Goal: Information Seeking & Learning: Check status

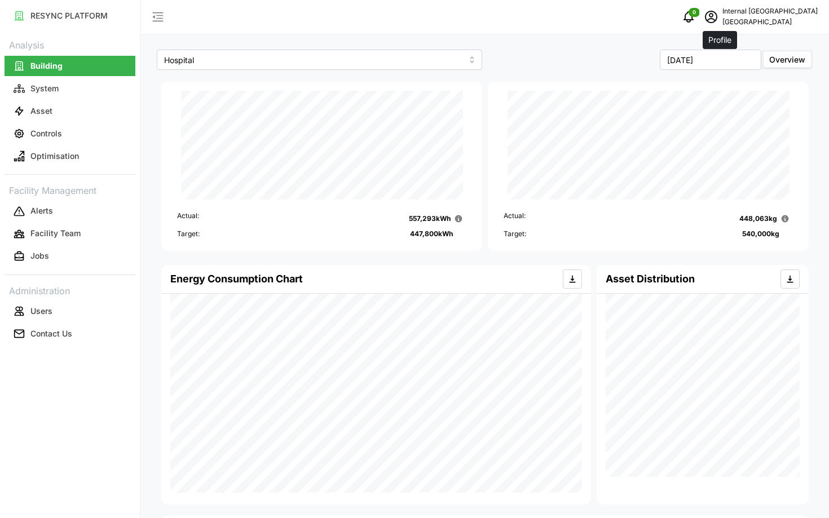
click at [717, 16] on icon "schedule" at bounding box center [711, 17] width 14 height 14
click at [735, 79] on div "Logout" at bounding box center [770, 85] width 80 height 12
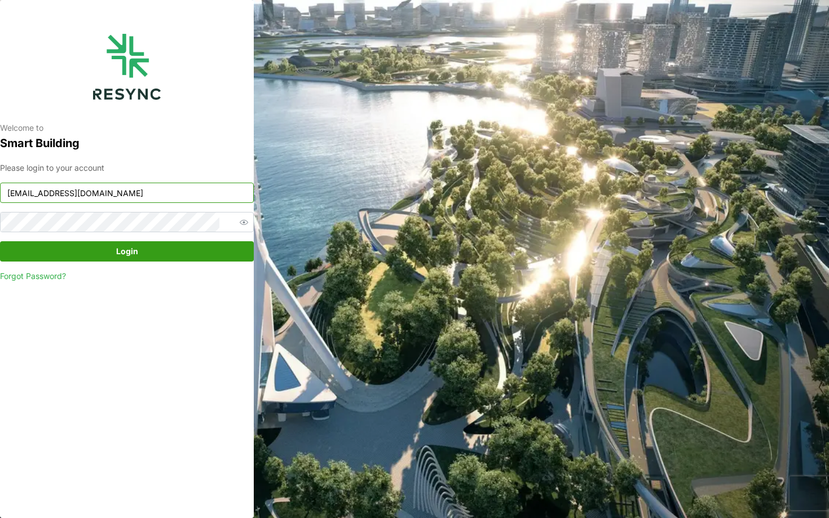
click at [190, 202] on input "nhs_internal@resynctech.com" at bounding box center [127, 193] width 254 height 20
type input "bsi_display@resynctech.com"
click at [191, 247] on span "Login" at bounding box center [127, 251] width 232 height 19
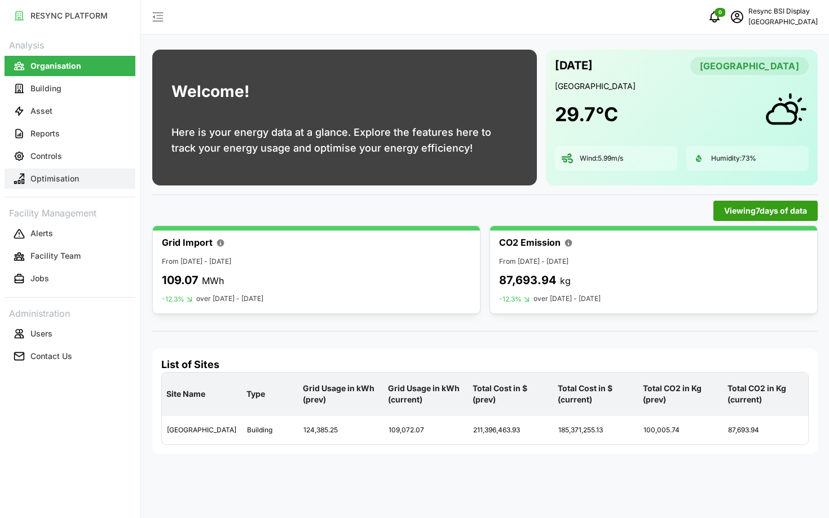
click at [66, 177] on p "Optimisation" at bounding box center [54, 178] width 48 height 11
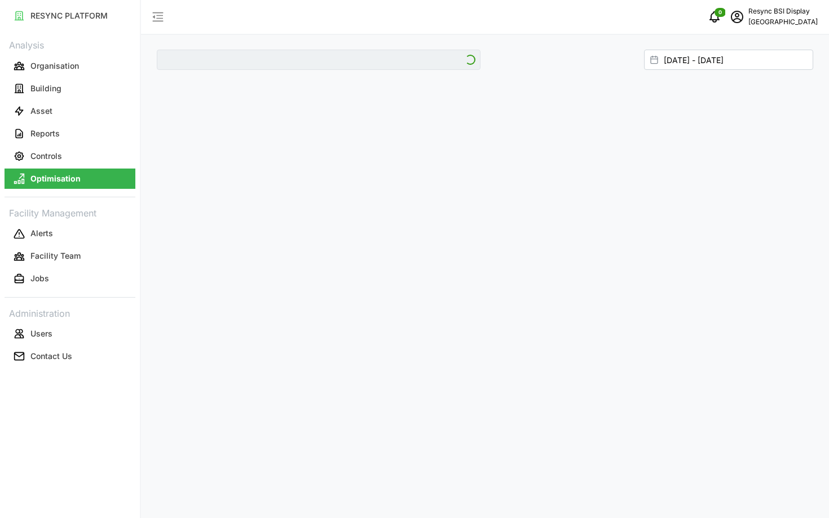
type input "[GEOGRAPHIC_DATA]"
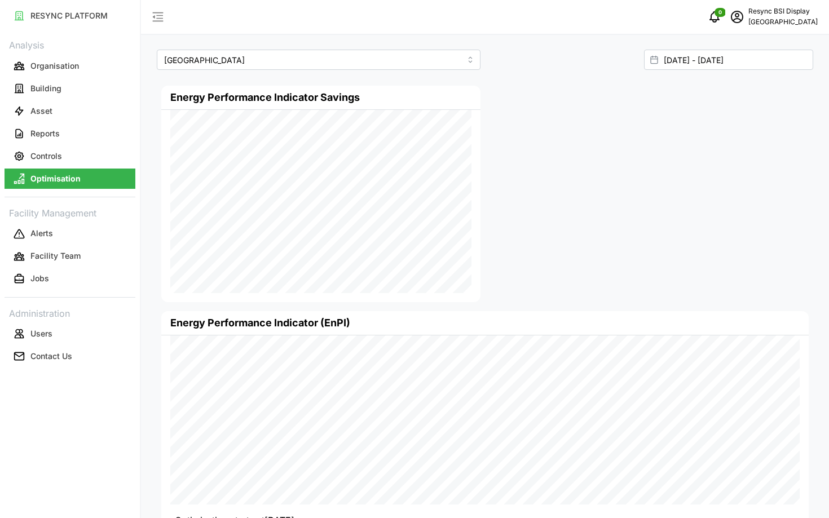
scroll to position [79, 0]
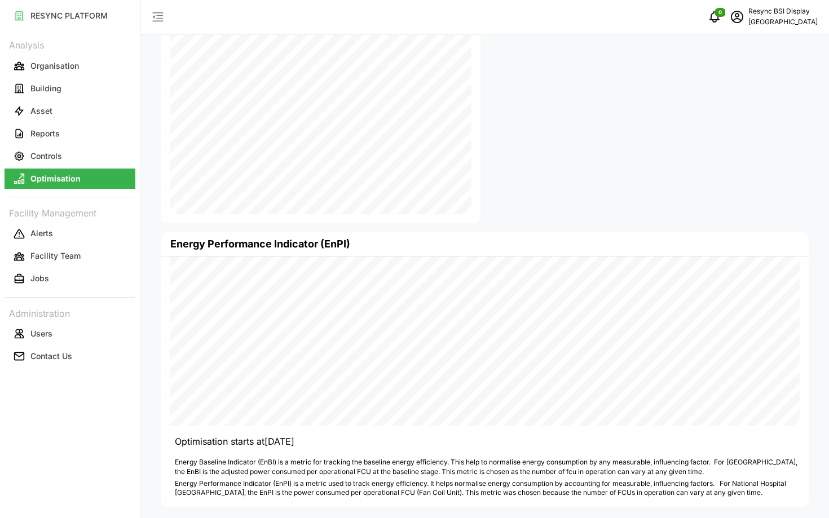
drag, startPoint x: 271, startPoint y: 440, endPoint x: 321, endPoint y: 441, distance: 50.2
click at [321, 441] on p "Optimisation starts at [DATE]" at bounding box center [487, 442] width 625 height 14
drag, startPoint x: 321, startPoint y: 441, endPoint x: 266, endPoint y: 442, distance: 55.3
click at [266, 443] on p "Optimisation starts at [DATE]" at bounding box center [487, 442] width 625 height 14
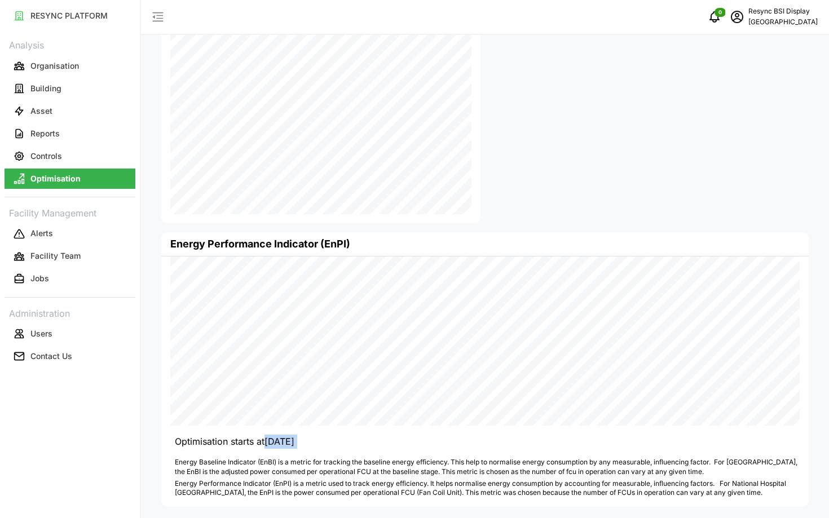
click at [266, 442] on p "Optimisation starts at [DATE]" at bounding box center [487, 442] width 625 height 14
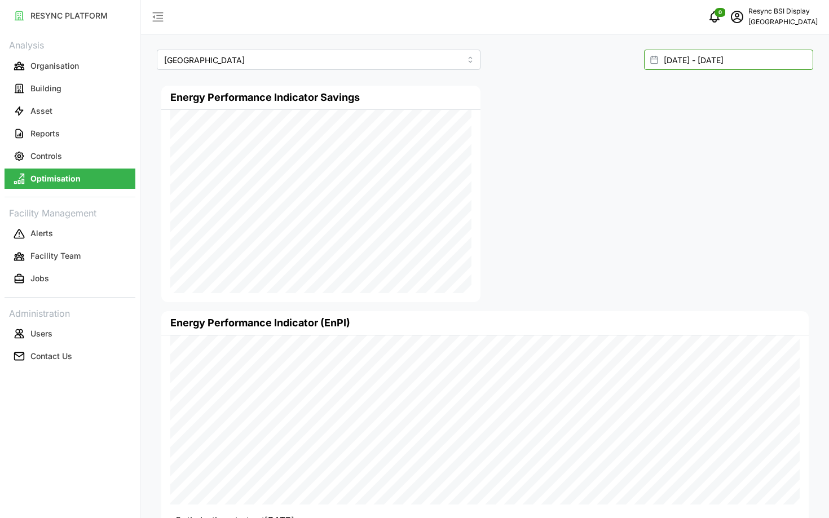
click at [758, 50] on input "[DATE] - [DATE]" at bounding box center [728, 60] width 169 height 20
type input "[DATE]"
type input "[DATE] - [DATE]"
click at [696, 96] on input "[DATE]" at bounding box center [673, 100] width 72 height 20
type input "[DATE]"
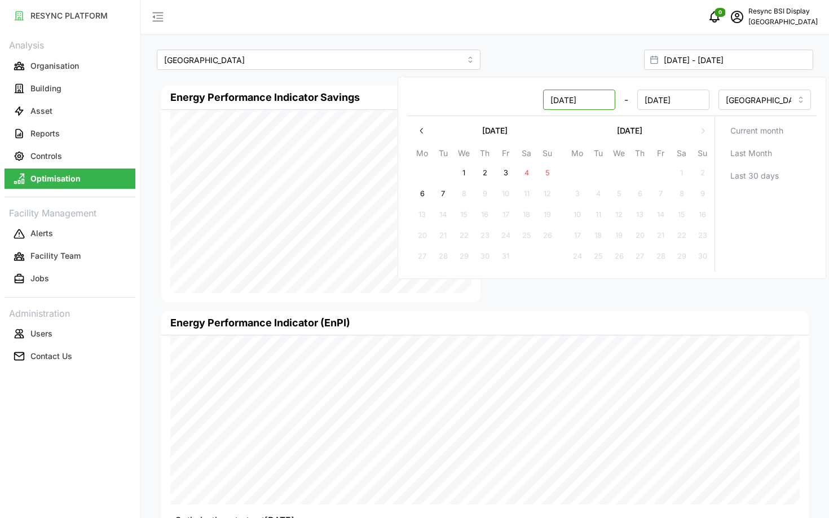
type input "[DATE] - [DATE]"
click at [568, 100] on input "[DATE]" at bounding box center [579, 100] width 72 height 20
type input "[DATE]"
click at [538, 39] on div "[GEOGRAPHIC_DATA] [GEOGRAPHIC_DATA] [DATE] - [DATE] Energy Performance Indicato…" at bounding box center [485, 298] width 688 height 597
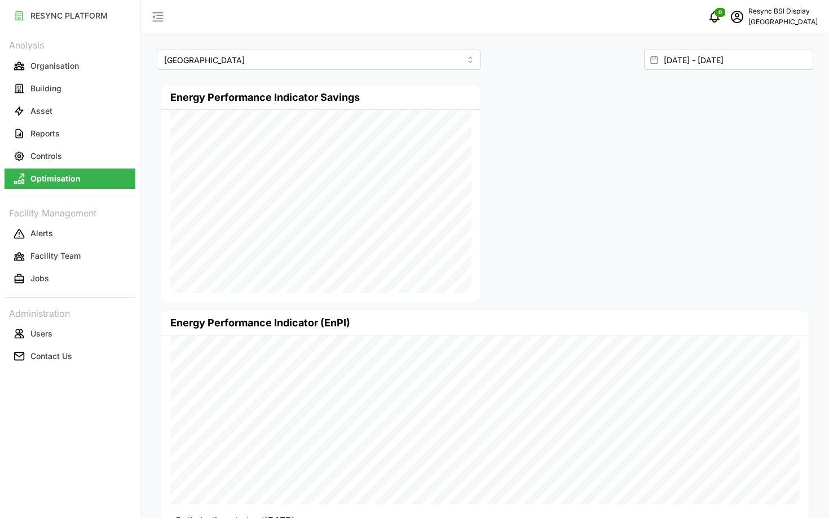
type input "[DATE] - [DATE]"
click at [721, 63] on input "[DATE] - [DATE]" at bounding box center [728, 60] width 169 height 20
click at [570, 96] on input "[DATE]" at bounding box center [579, 100] width 72 height 20
type input "[DATE]"
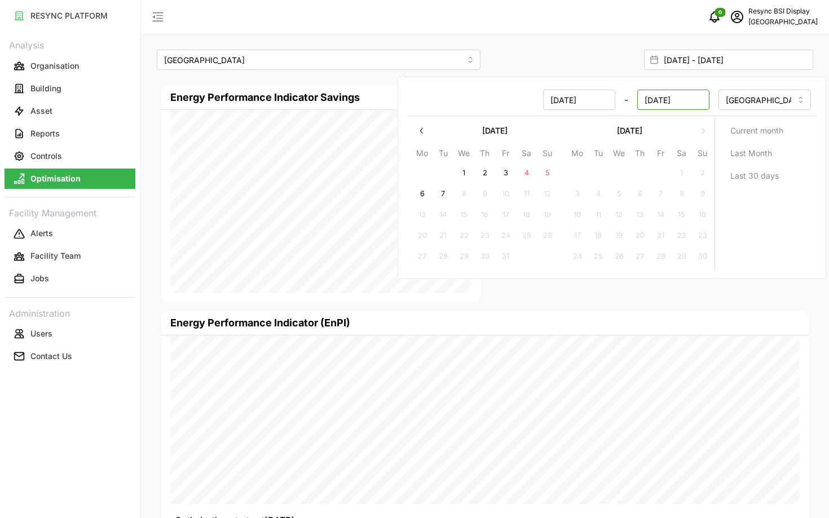
type input "[DATE] - [DATE]"
click at [663, 97] on input "[DATE]" at bounding box center [673, 100] width 72 height 20
type input "[DATE]"
click at [615, 46] on div "[DATE] - [DATE]" at bounding box center [651, 59] width 333 height 29
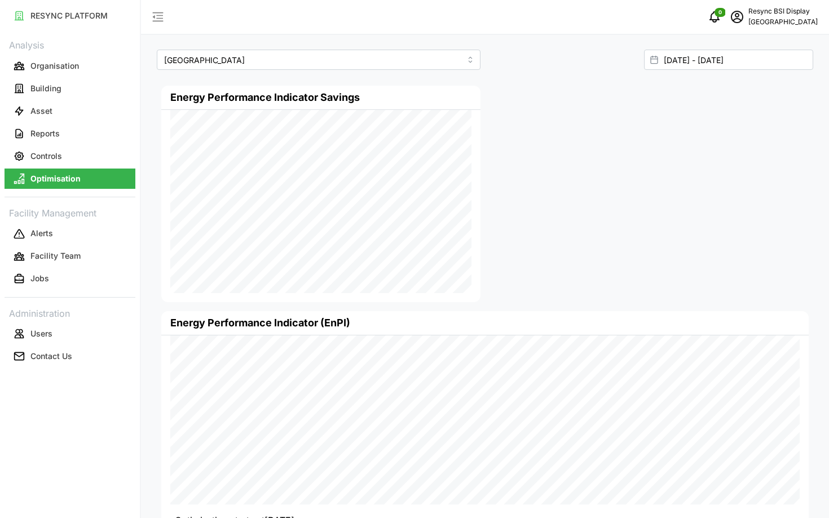
type input "[DATE] - [DATE]"
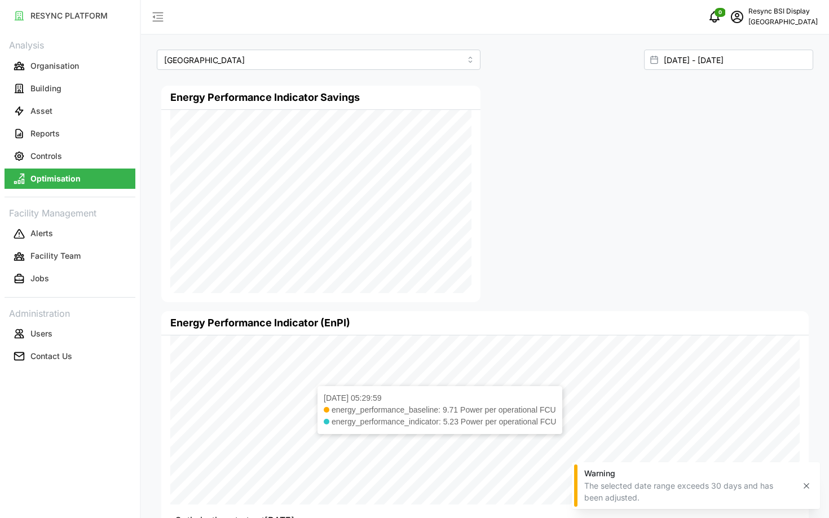
click at [306, 376] on div "Energy Performance Indicator (EnPI) [DATE] 05:29:59 energy_performance_baseline…" at bounding box center [484, 448] width 647 height 275
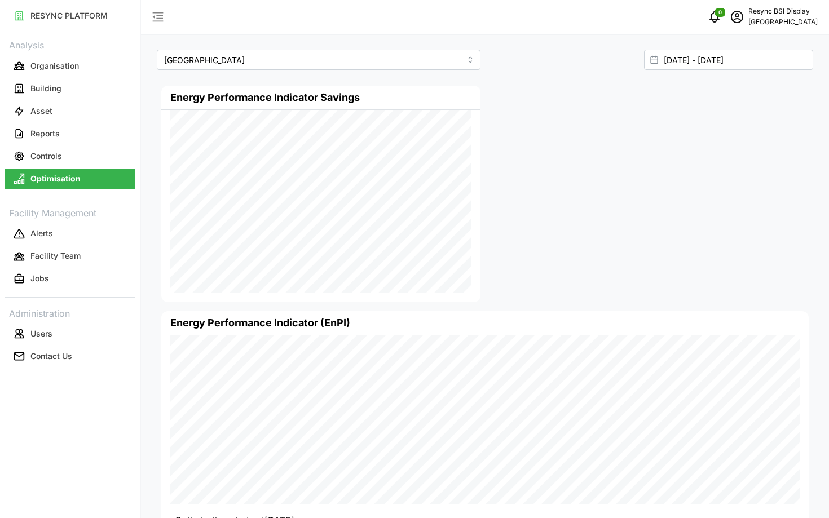
scroll to position [79, 0]
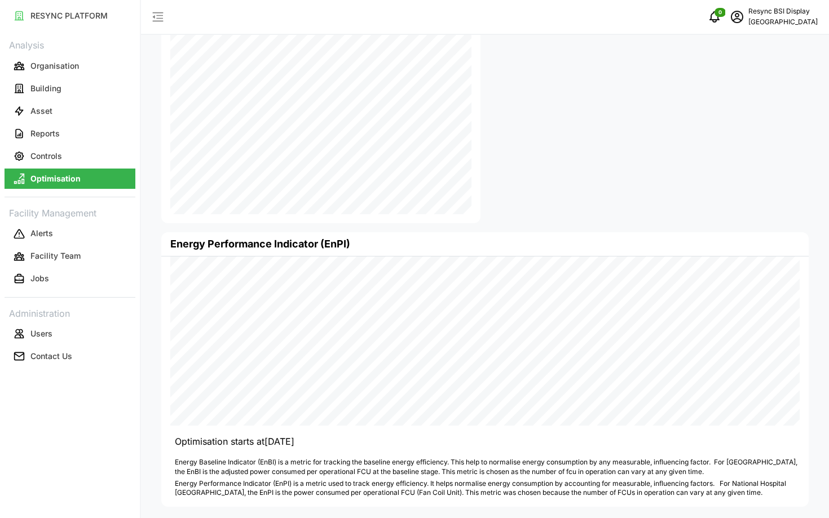
click at [189, 429] on div "Energy Performance Indicator (EnPI) [DATE] 21:14:59 energy_performance_baseline…" at bounding box center [484, 369] width 647 height 275
drag, startPoint x: 178, startPoint y: 445, endPoint x: 314, endPoint y: 447, distance: 135.9
click at [314, 447] on p "Optimisation starts at [DATE]" at bounding box center [487, 442] width 625 height 14
drag, startPoint x: 319, startPoint y: 443, endPoint x: 174, endPoint y: 444, distance: 145.5
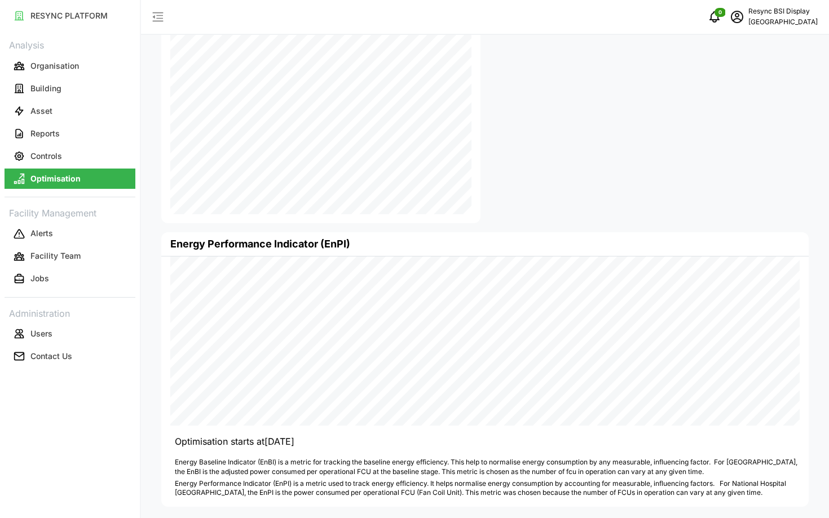
click at [174, 444] on div "Energy Performance Indicator (EnPI) [DATE] 00:59:59 energy_performance_baseline…" at bounding box center [484, 369] width 647 height 275
drag, startPoint x: 174, startPoint y: 443, endPoint x: 342, endPoint y: 440, distance: 168.1
click at [342, 440] on div "Energy Performance Indicator (EnPI) [DATE] 00:59:59 energy_performance_baseline…" at bounding box center [484, 369] width 647 height 275
click at [342, 440] on p "Optimisation starts at [DATE]" at bounding box center [487, 442] width 625 height 14
